Goal: Transaction & Acquisition: Download file/media

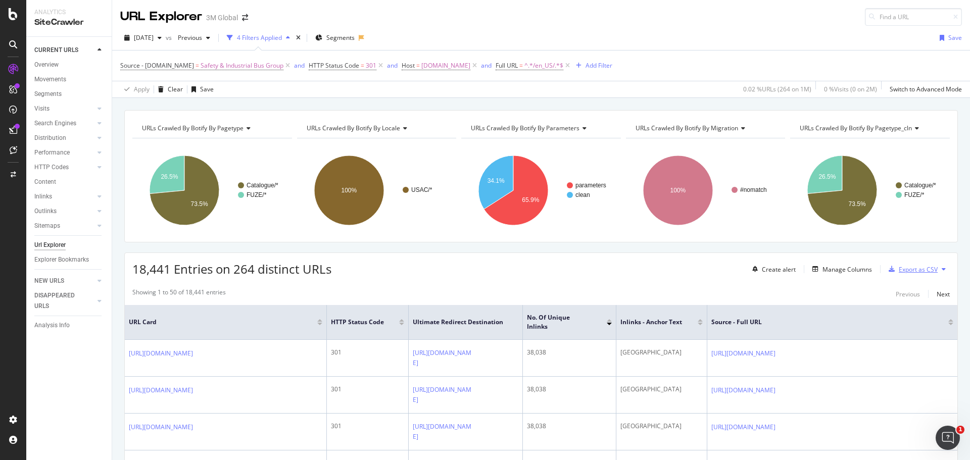
click at [909, 268] on div "Export as CSV" at bounding box center [918, 269] width 39 height 9
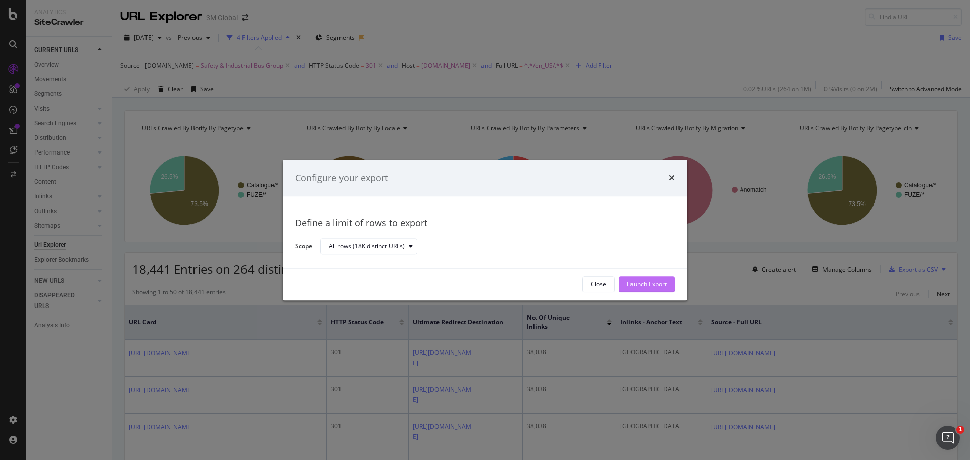
click at [634, 287] on div "Launch Export" at bounding box center [647, 284] width 40 height 9
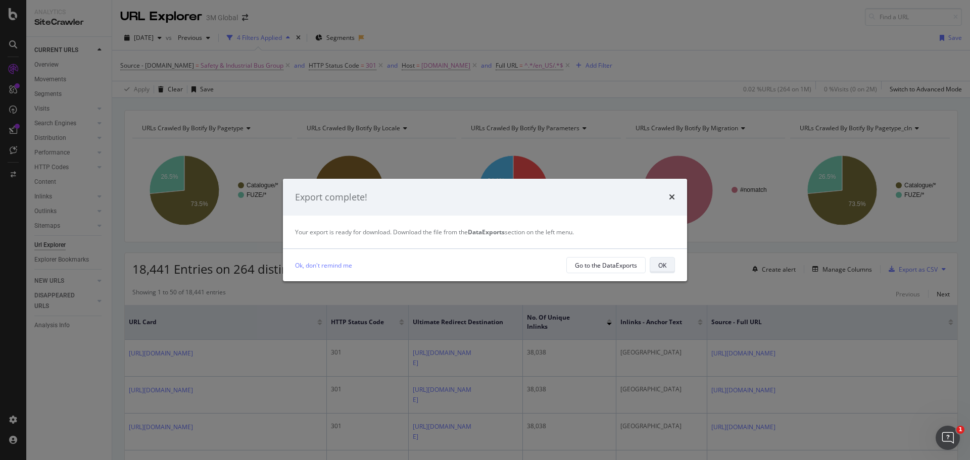
click at [658, 261] on div "OK" at bounding box center [662, 265] width 8 height 9
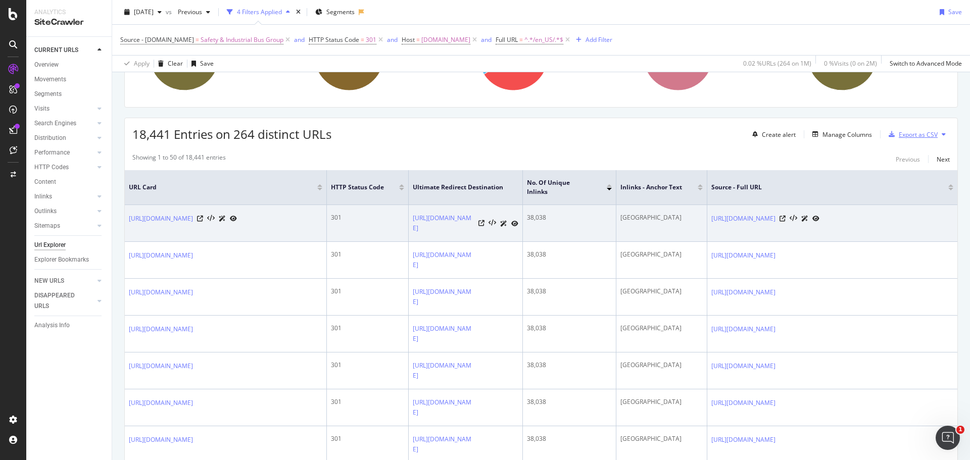
scroll to position [152, 0]
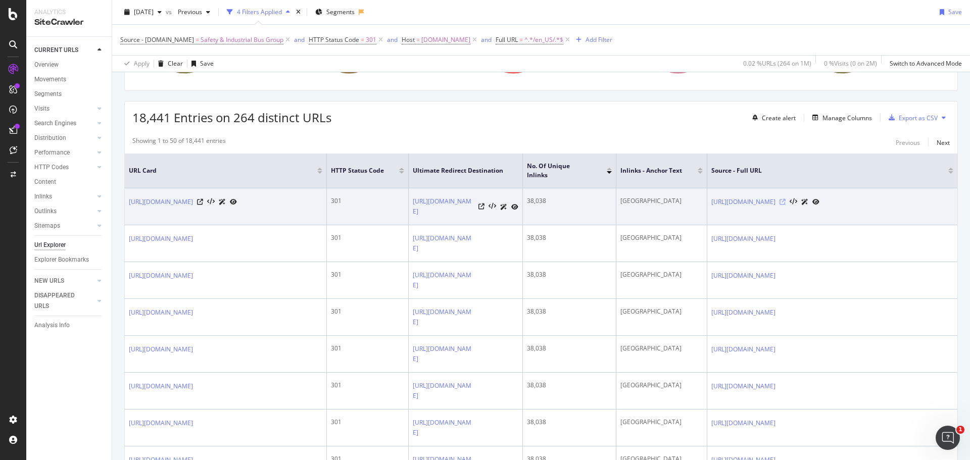
click at [786, 199] on icon at bounding box center [783, 202] width 6 height 6
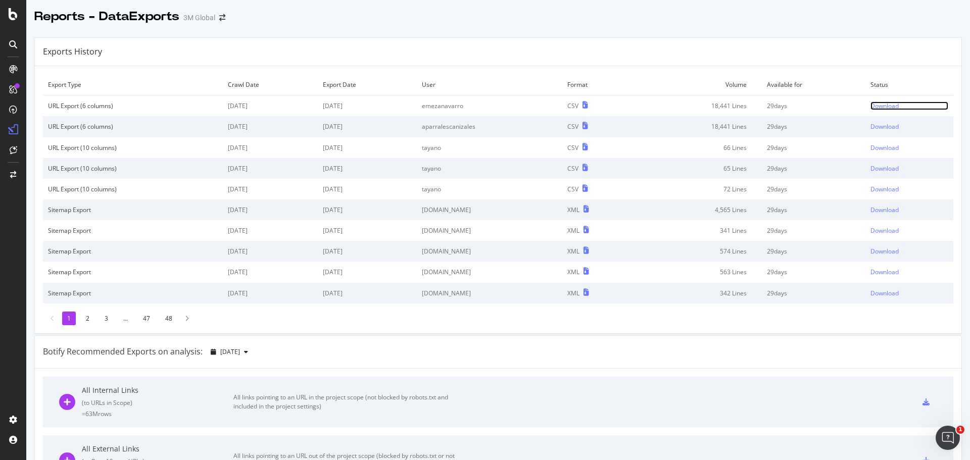
click at [876, 105] on div "Download" at bounding box center [885, 106] width 28 height 9
